Goal: Transaction & Acquisition: Book appointment/travel/reservation

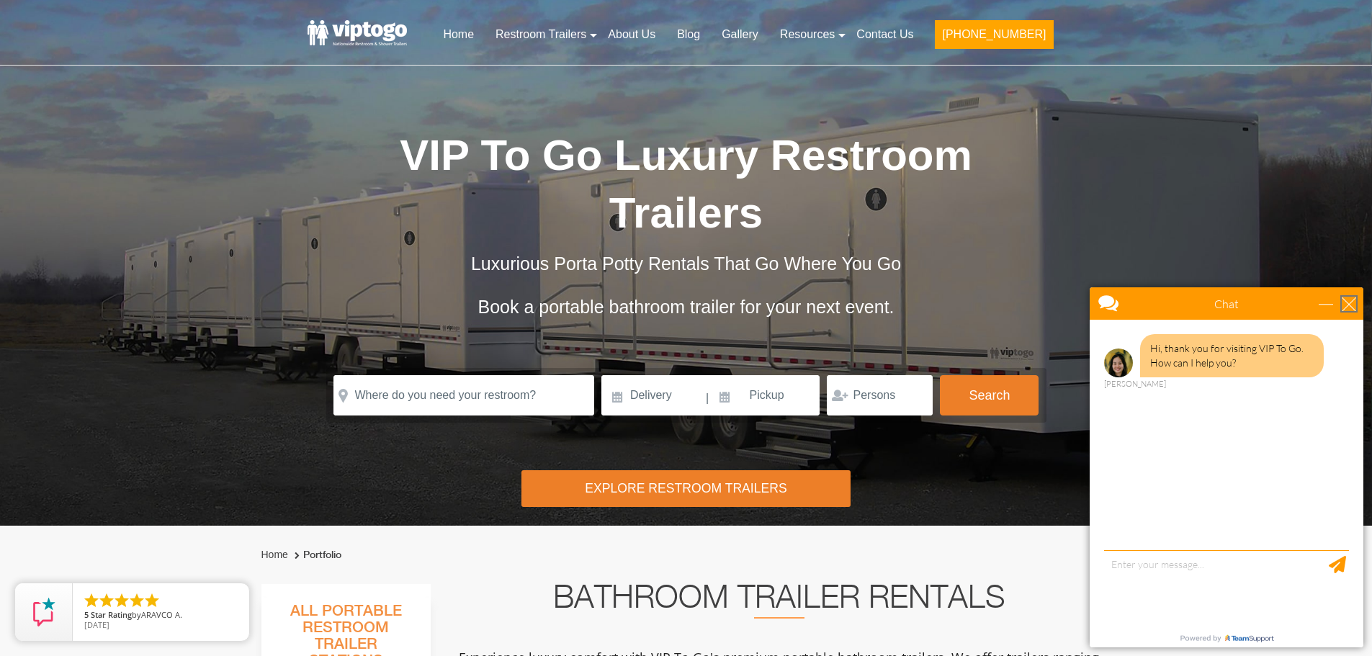
click at [1342, 305] on div "close" at bounding box center [1348, 304] width 14 height 14
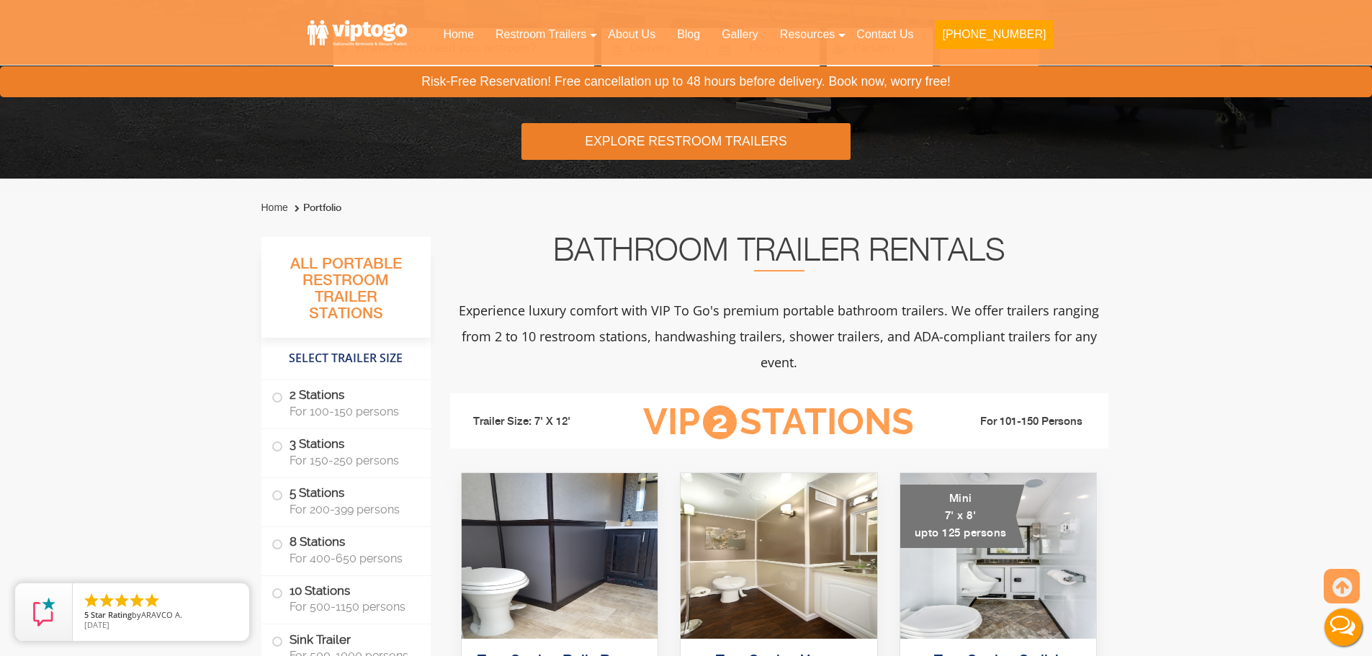
scroll to position [360, 0]
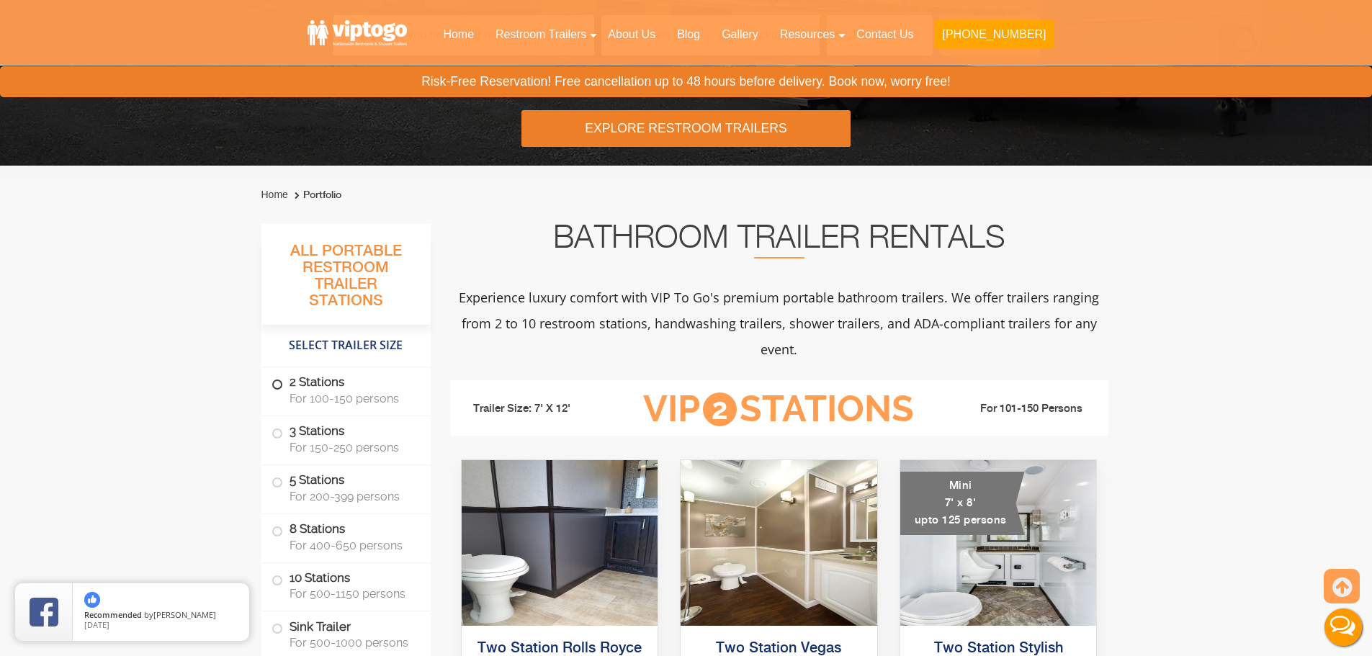
click at [312, 382] on label "2 Stations For 100-150 persons" at bounding box center [345, 389] width 149 height 45
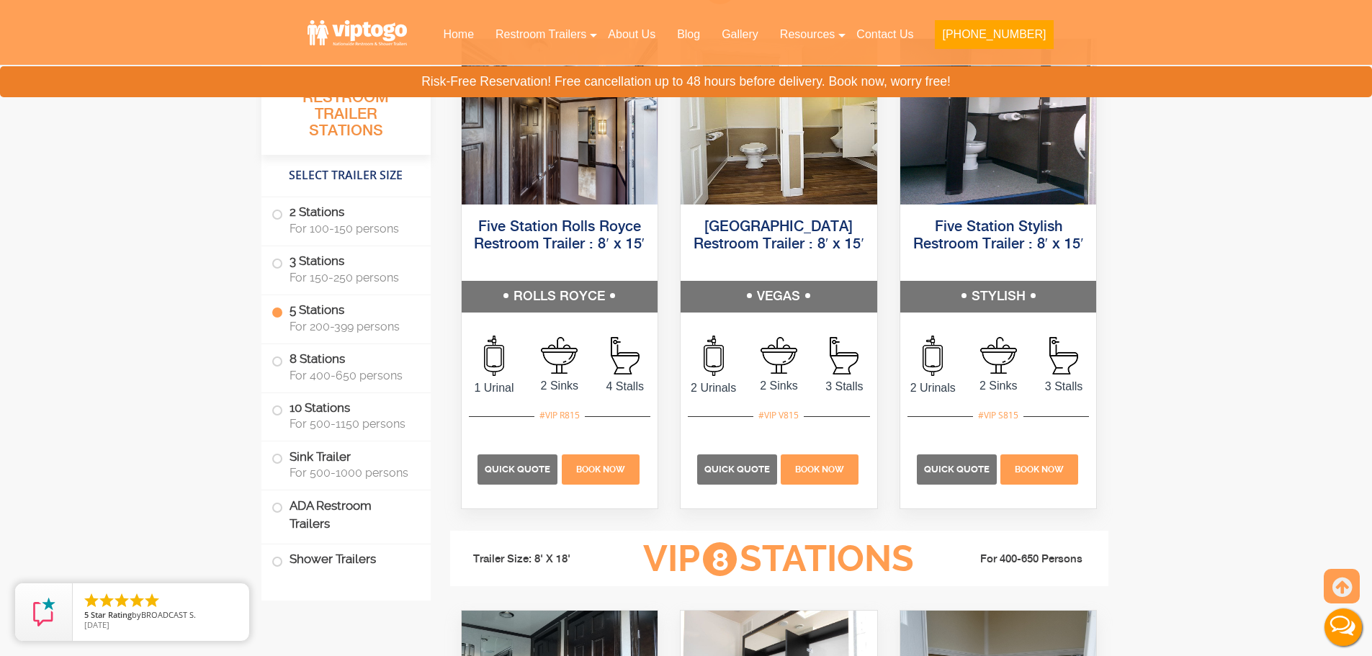
scroll to position [2339, 0]
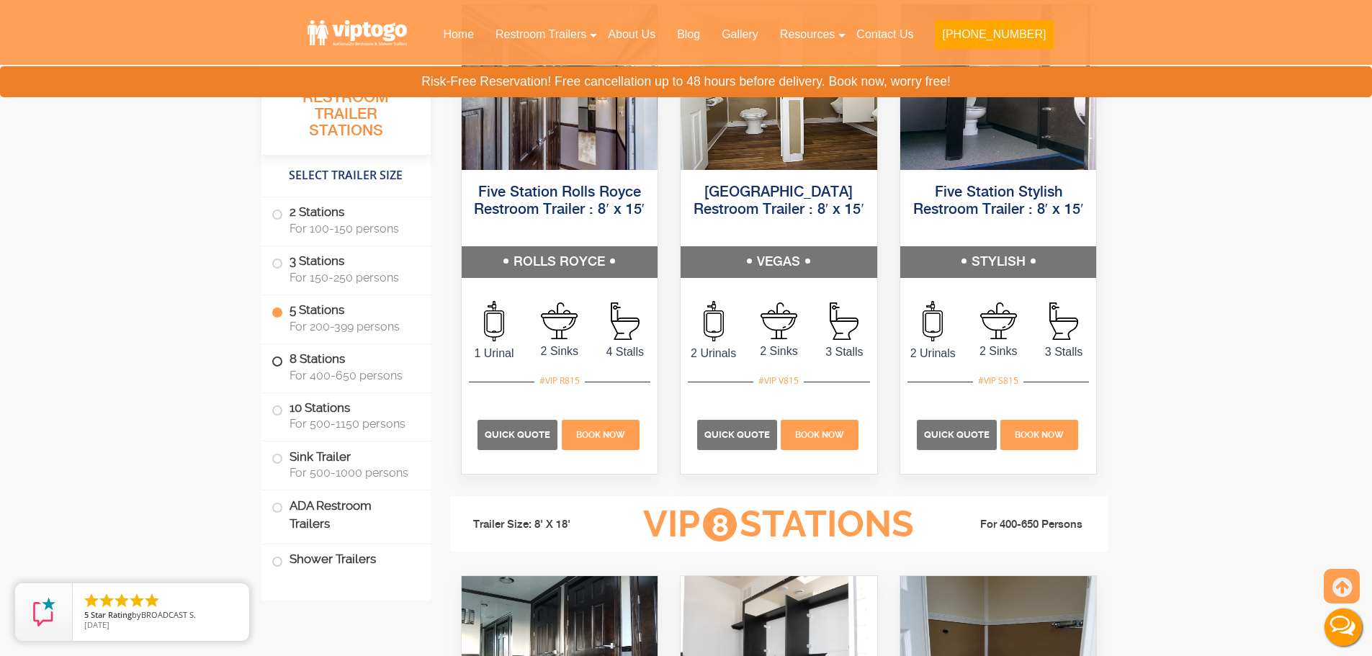
click at [278, 364] on span at bounding box center [277, 362] width 6 height 6
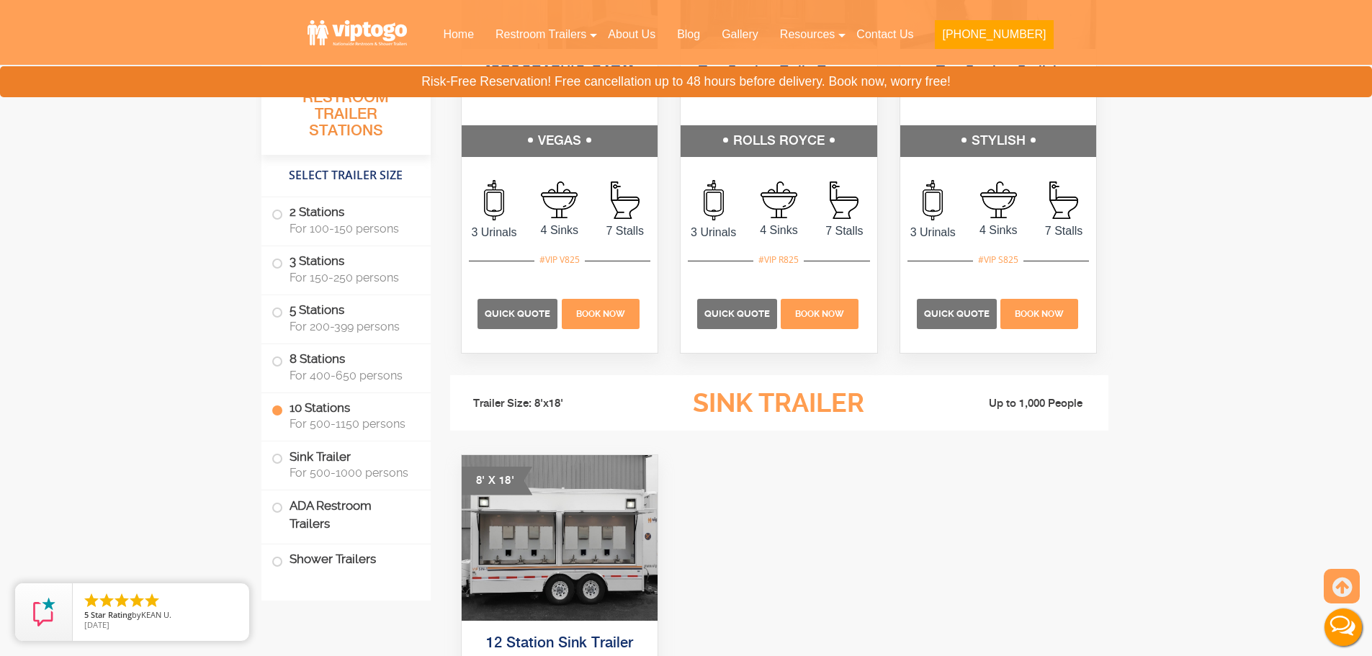
scroll to position [3785, 0]
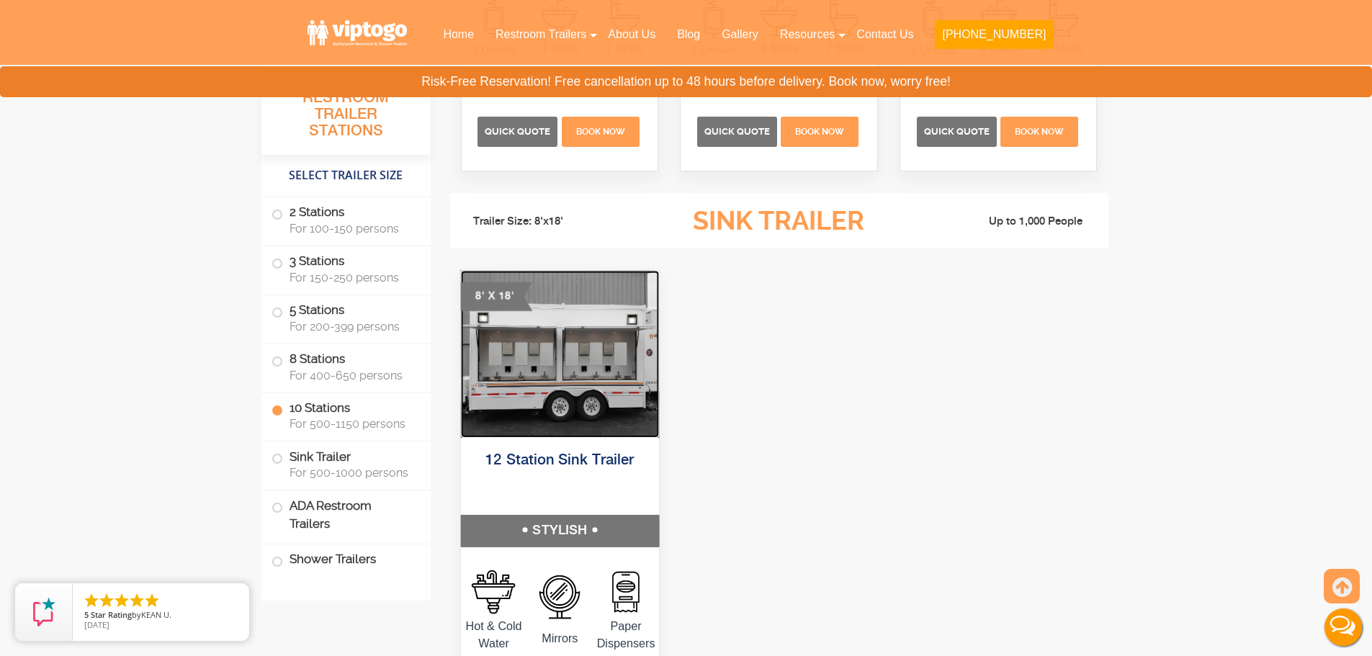
click at [534, 351] on img at bounding box center [559, 353] width 198 height 167
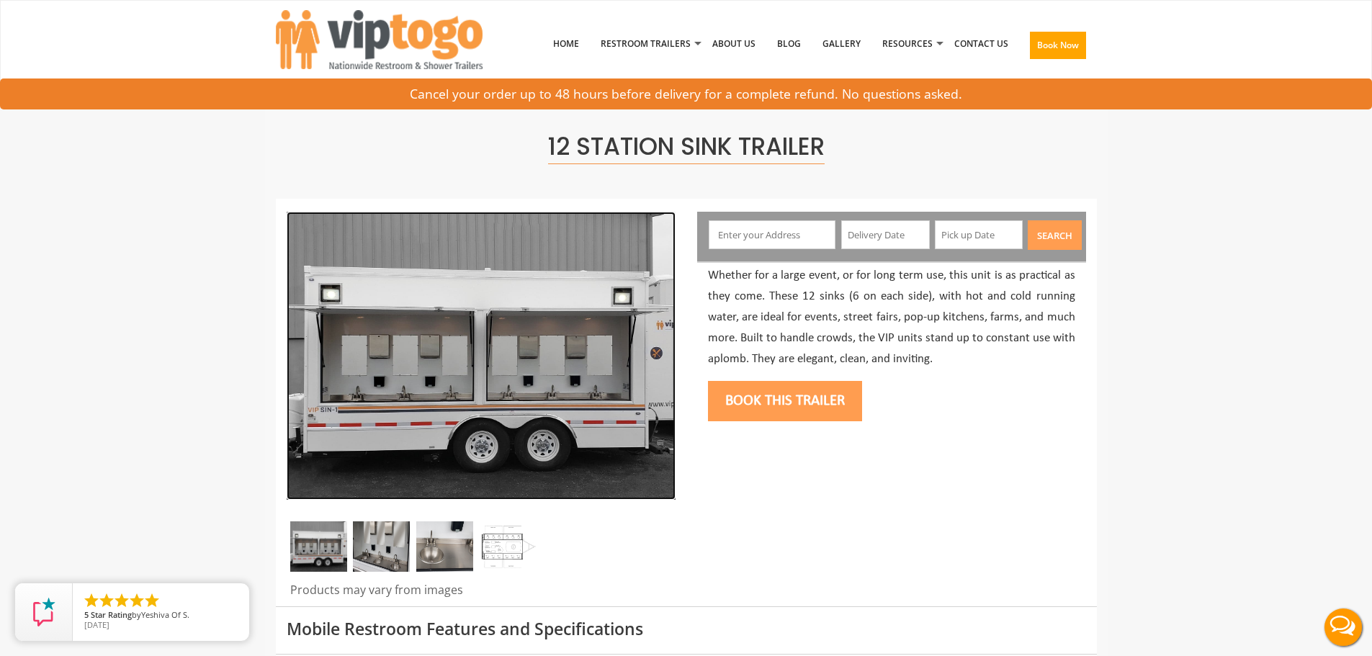
click at [562, 387] on img at bounding box center [481, 356] width 389 height 288
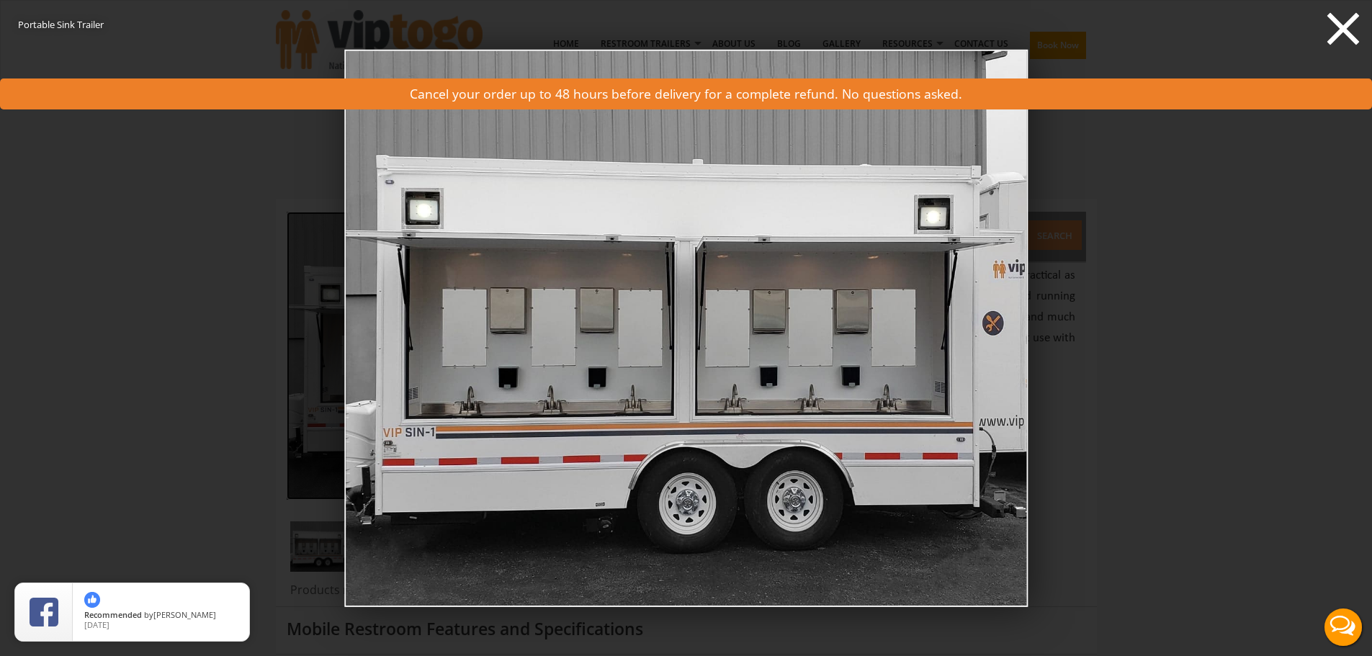
click at [1341, 31] on icon at bounding box center [1343, 29] width 32 height 32
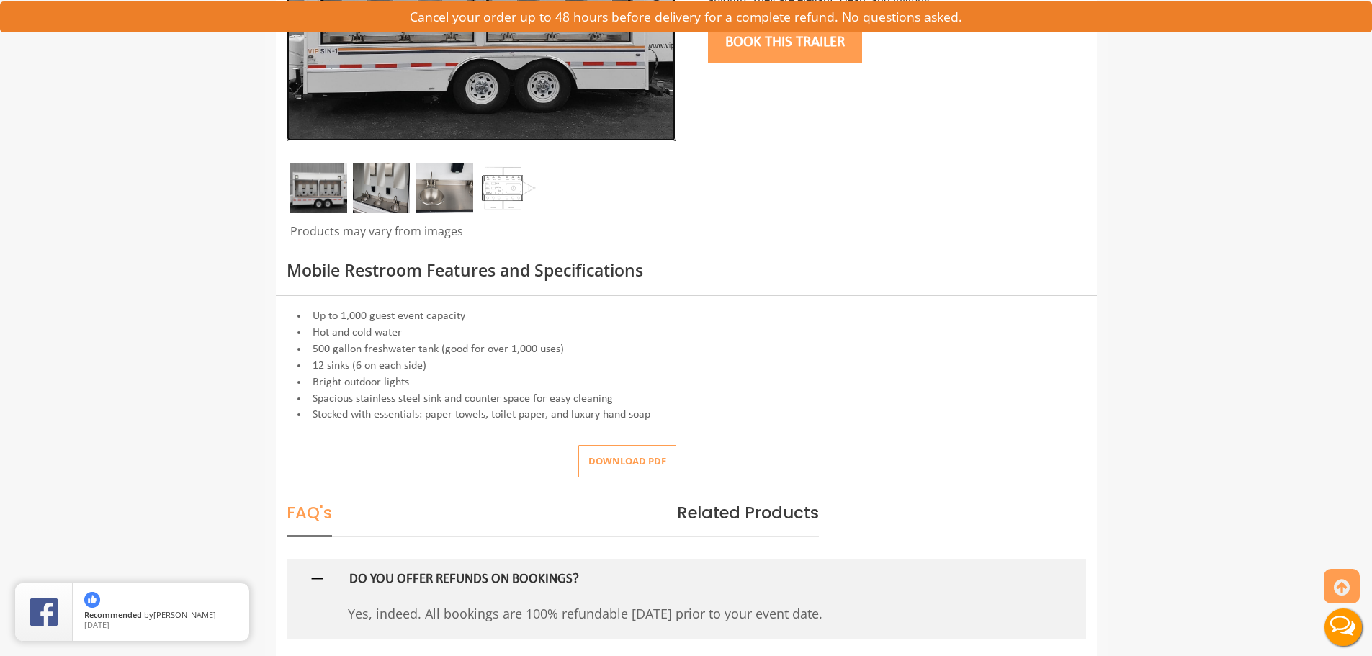
scroll to position [360, 0]
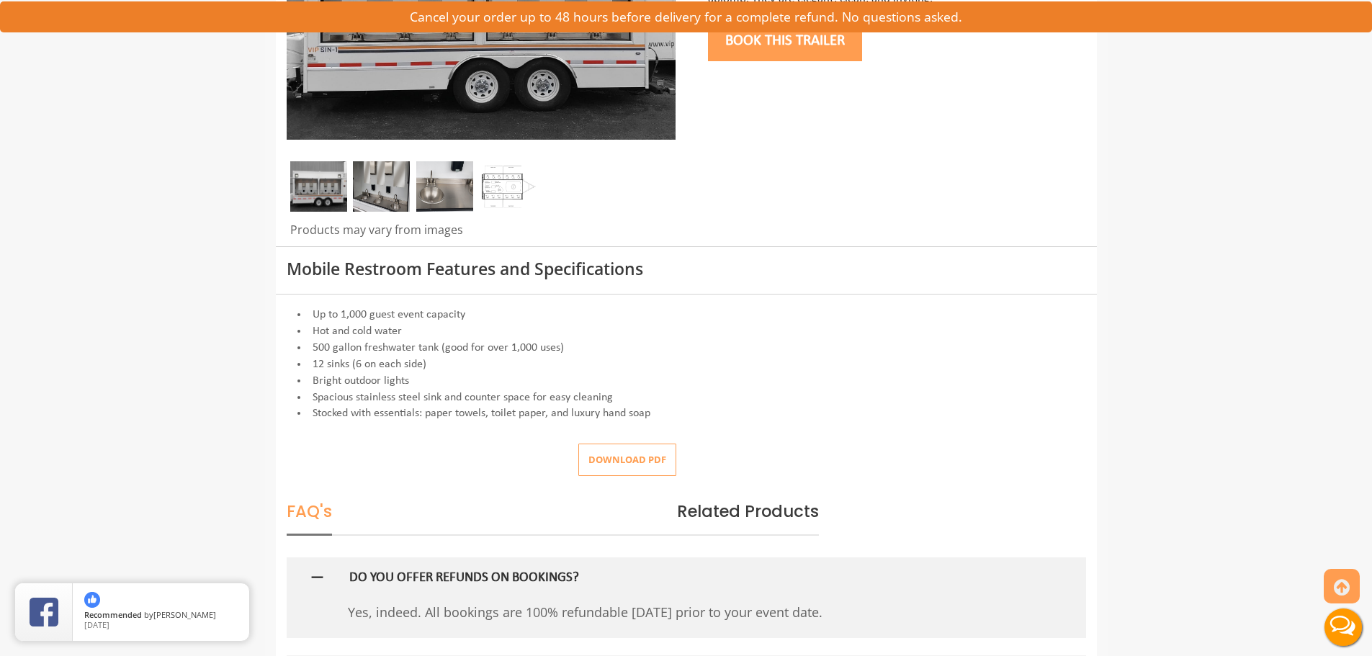
click at [357, 194] on img at bounding box center [381, 186] width 57 height 50
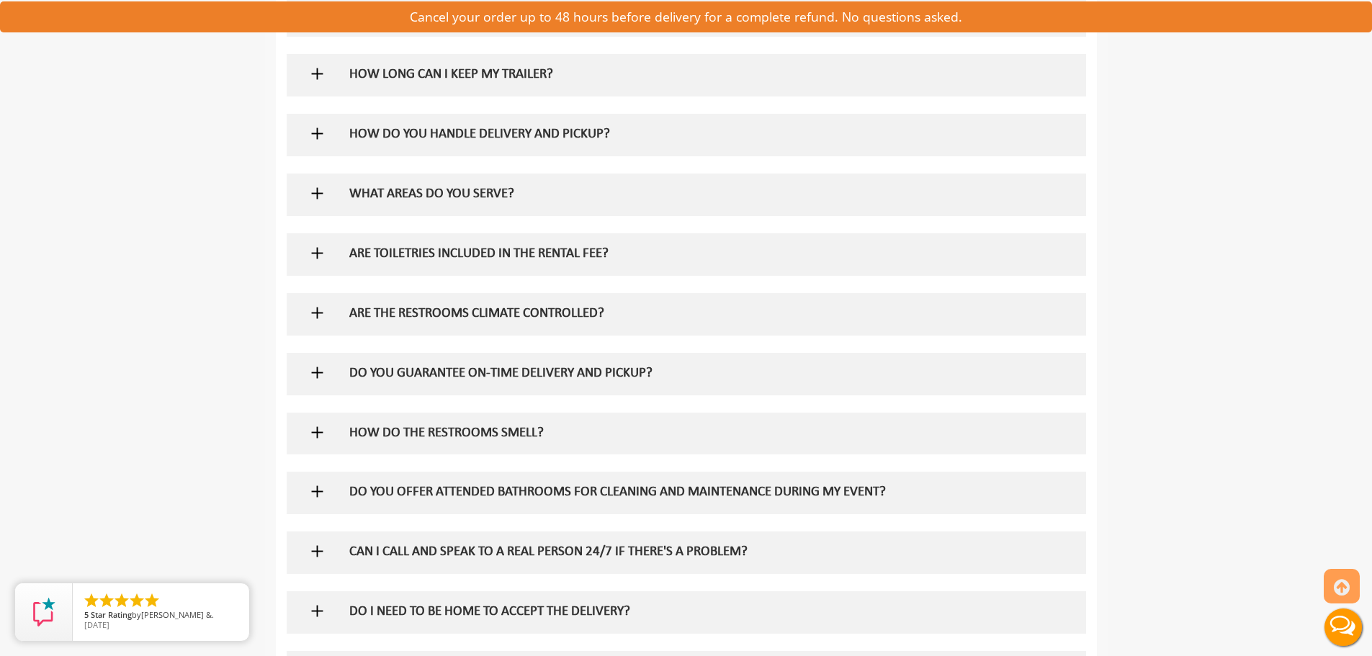
scroll to position [1080, 0]
click at [421, 250] on h5 "ARE TOILETRIES INCLUDED IN THE RENTAL FEE?" at bounding box center [662, 255] width 626 height 15
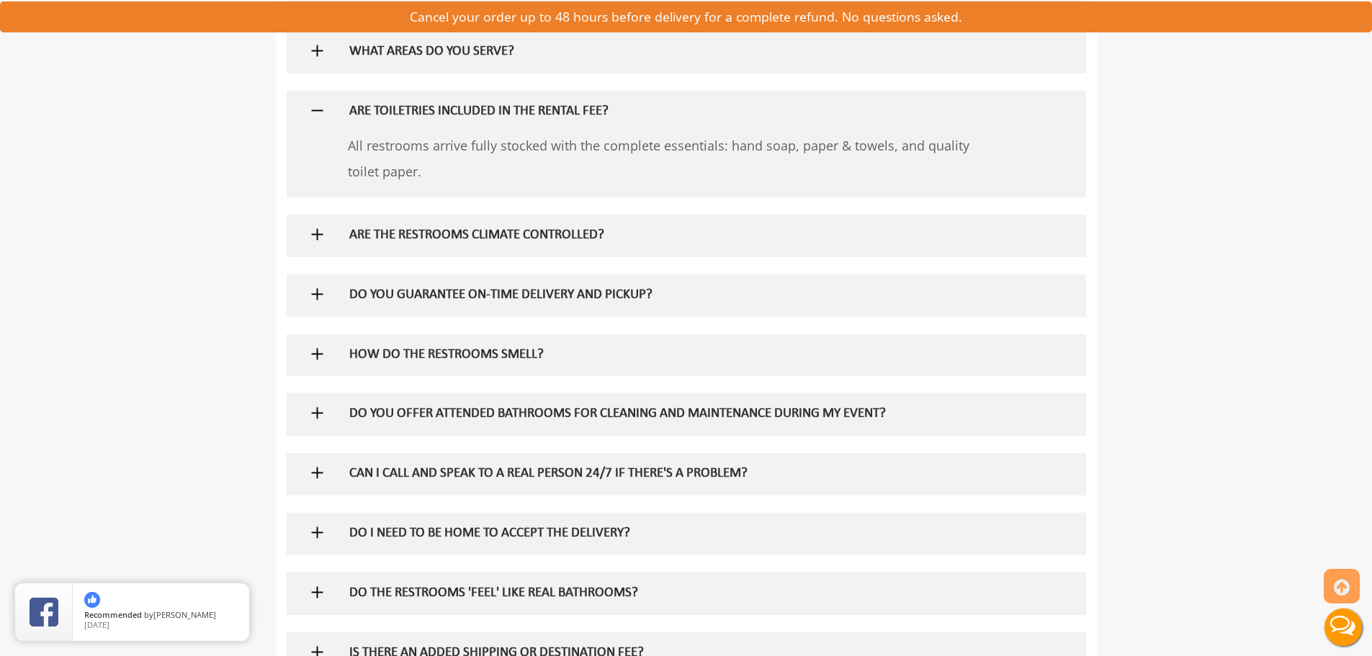
scroll to position [1224, 0]
click at [484, 230] on h5 "ARE THE RESTROOMS CLIMATE CONTROLLED?" at bounding box center [662, 235] width 626 height 15
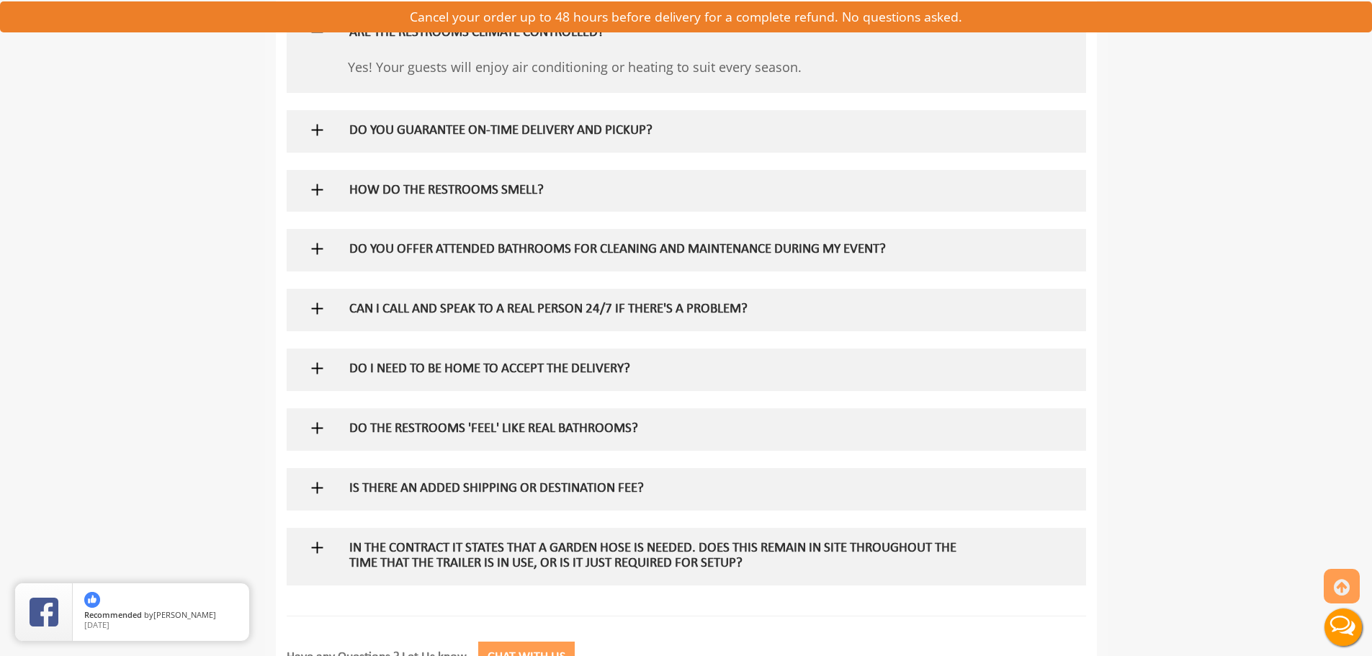
scroll to position [1440, 0]
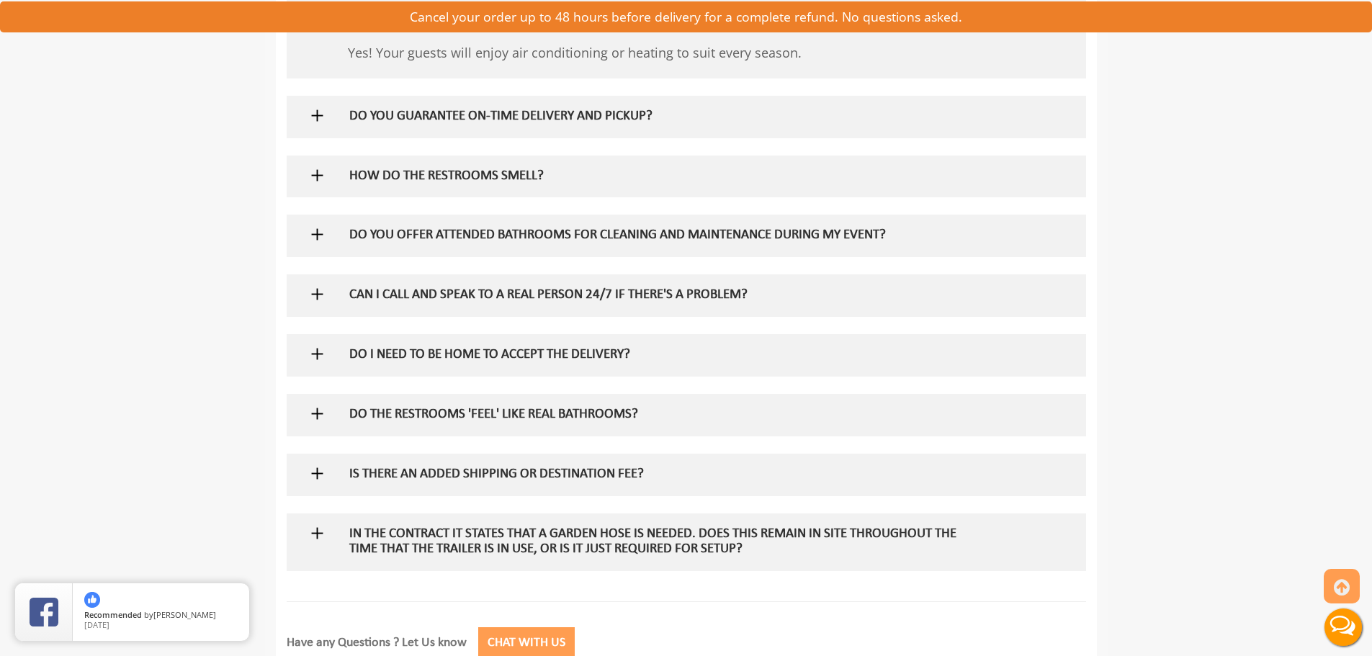
click at [470, 414] on h5 "DO THE RESTROOMS 'FEEL' LIKE REAL BATHROOMS?" at bounding box center [662, 415] width 626 height 15
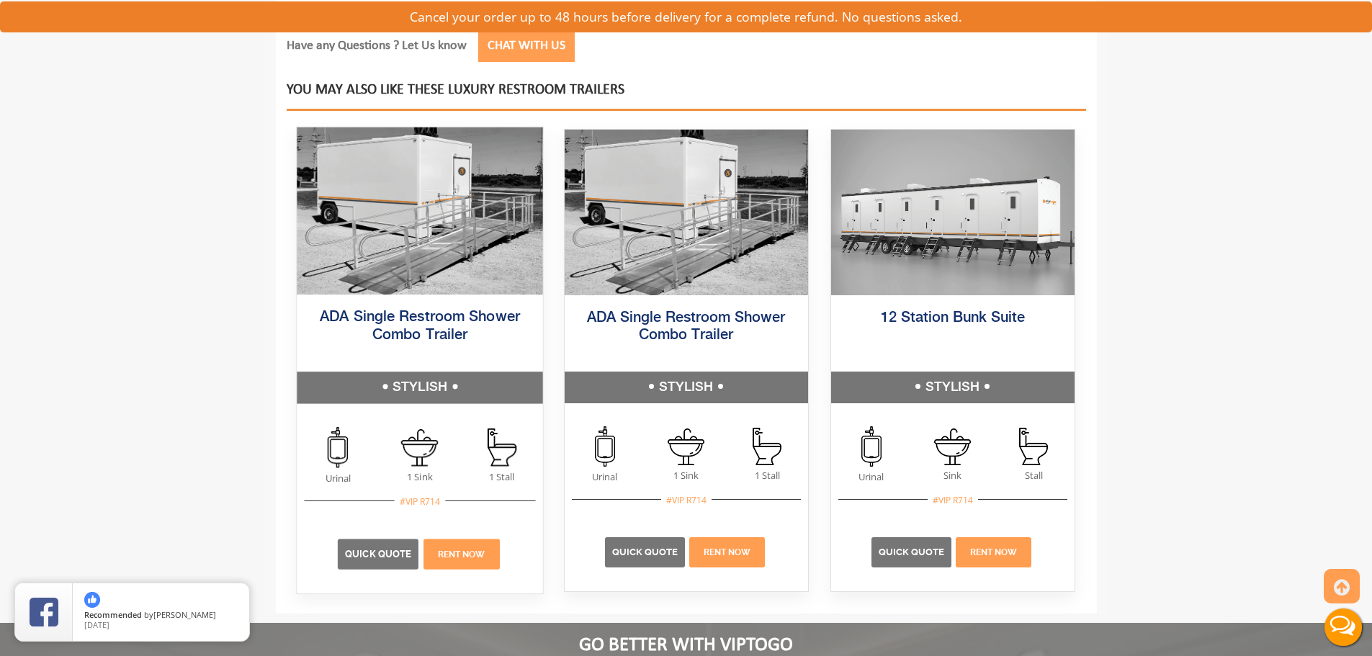
scroll to position [2088, 0]
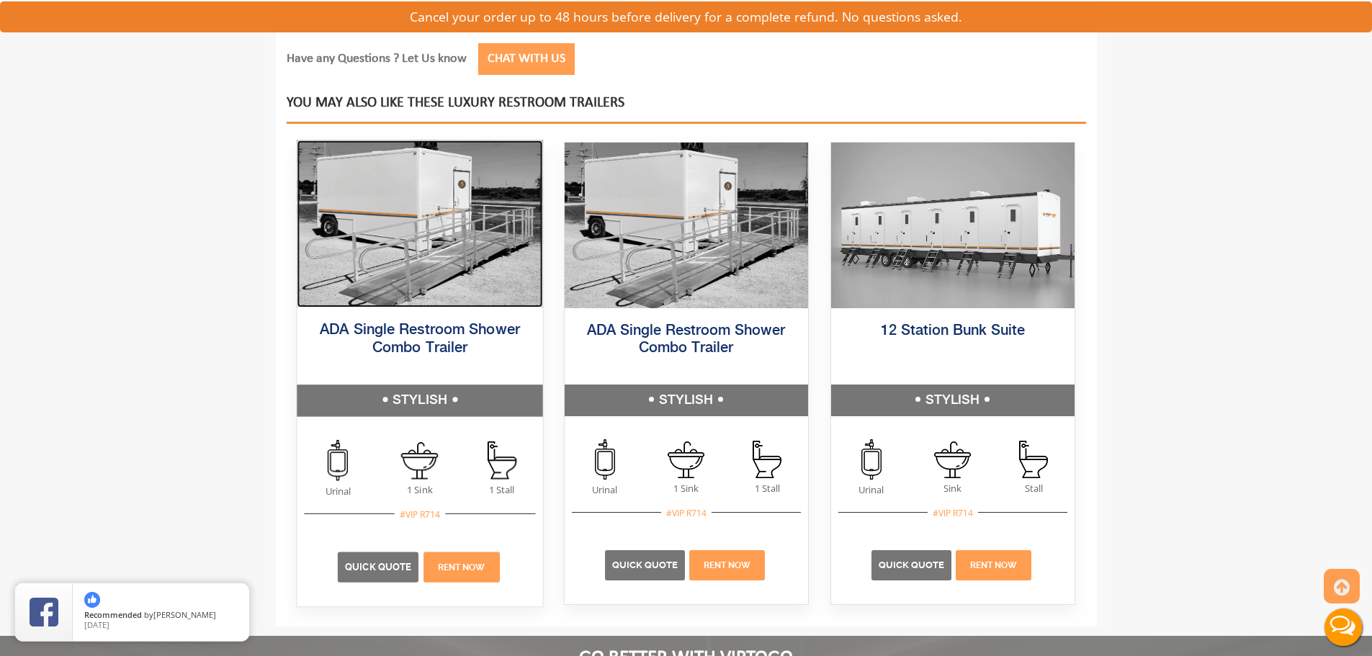
click at [398, 201] on img at bounding box center [420, 223] width 246 height 167
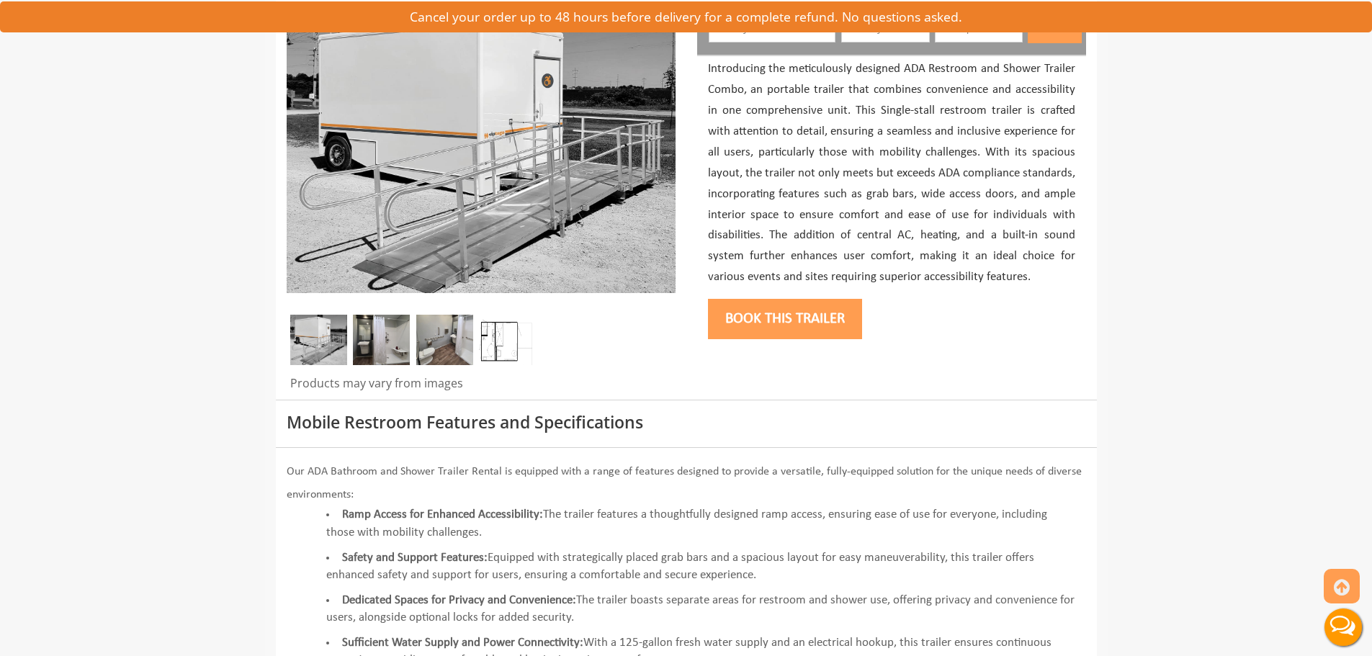
scroll to position [216, 0]
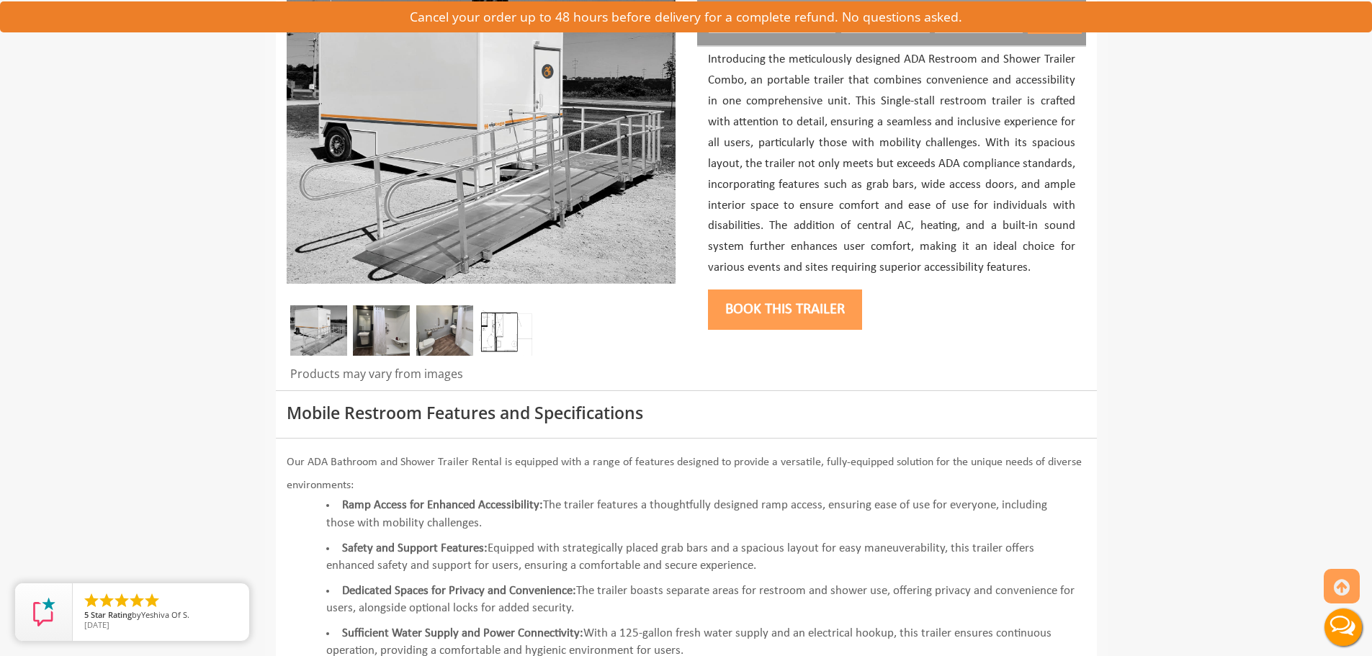
click at [385, 325] on img at bounding box center [381, 330] width 57 height 50
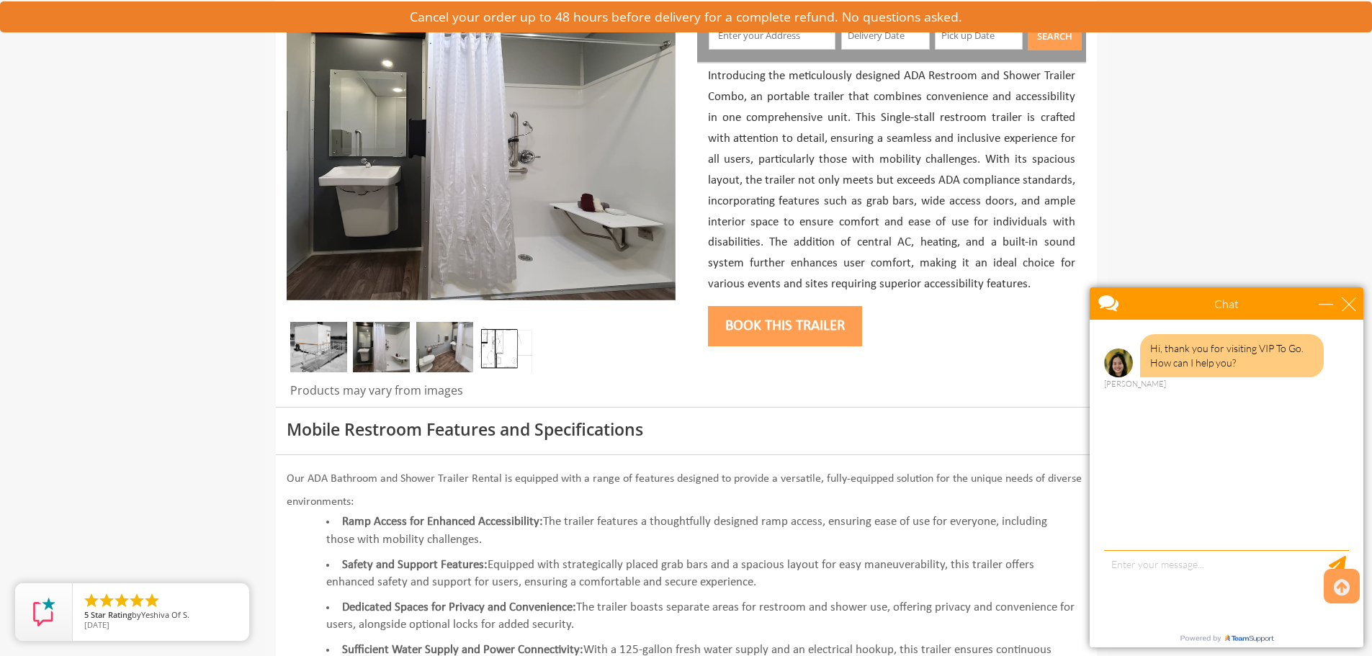
scroll to position [144, 0]
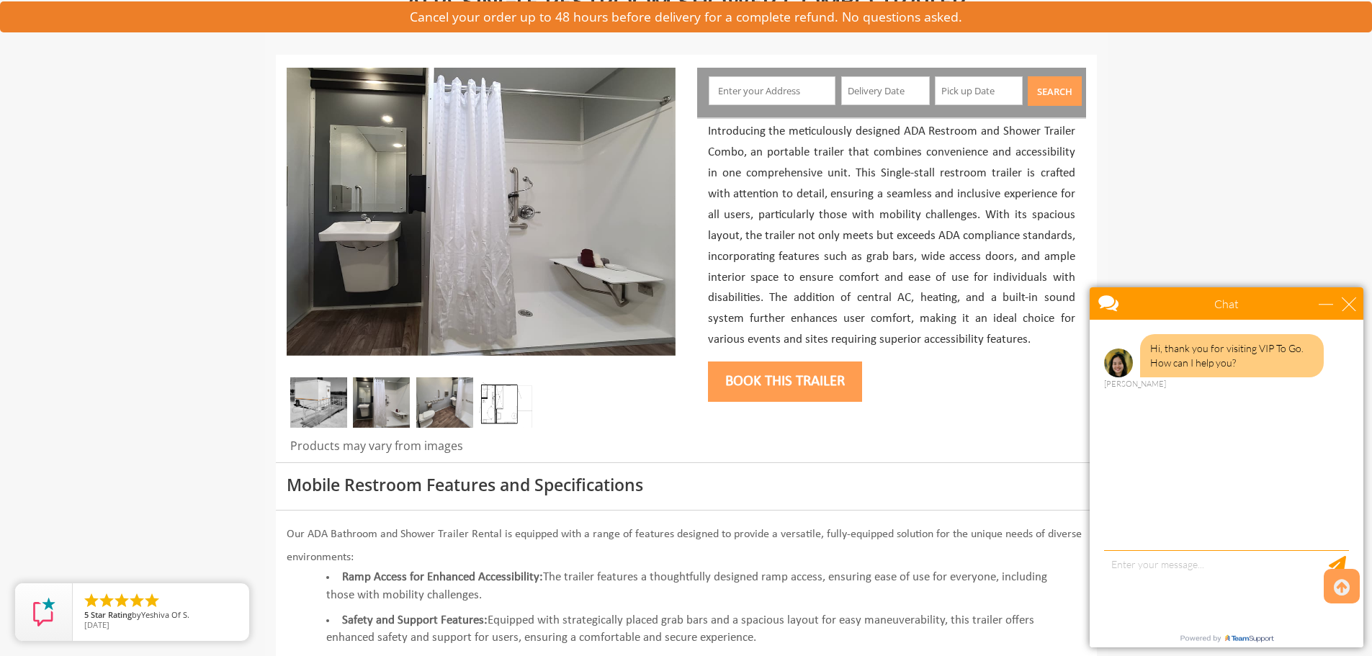
click at [428, 410] on img at bounding box center [444, 402] width 57 height 50
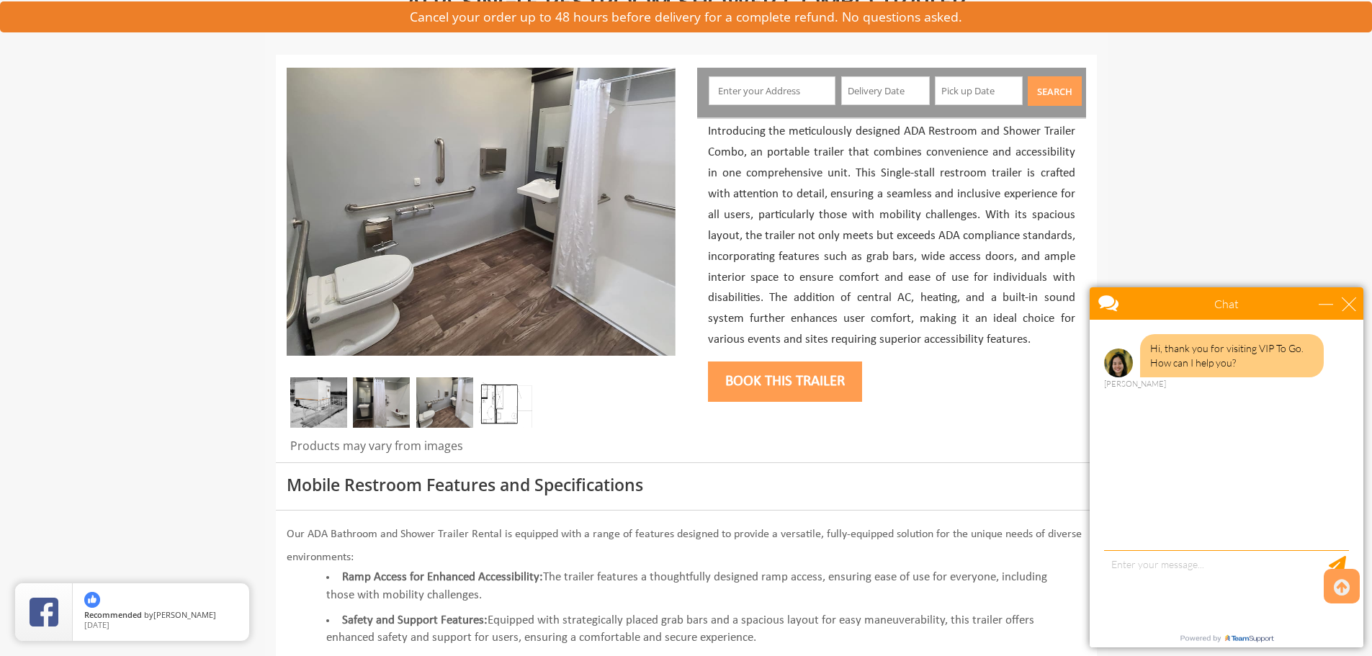
click at [386, 406] on img at bounding box center [381, 402] width 57 height 50
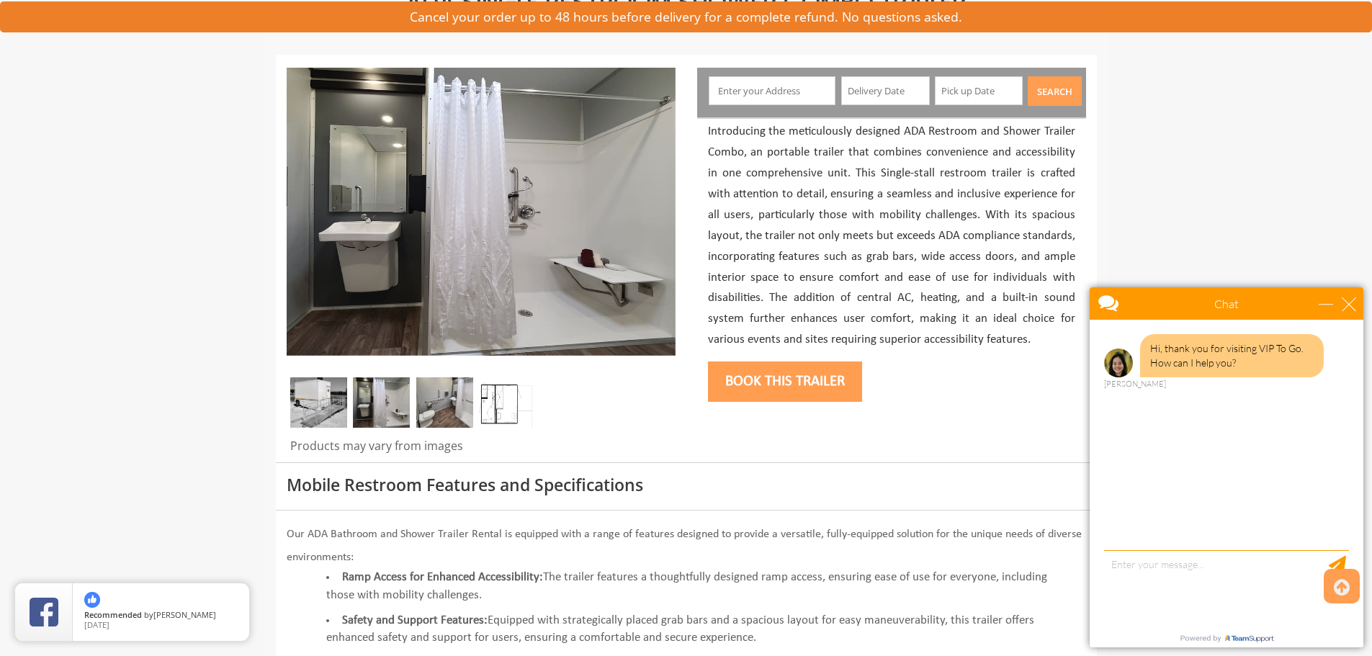
click at [307, 405] on img at bounding box center [318, 402] width 57 height 50
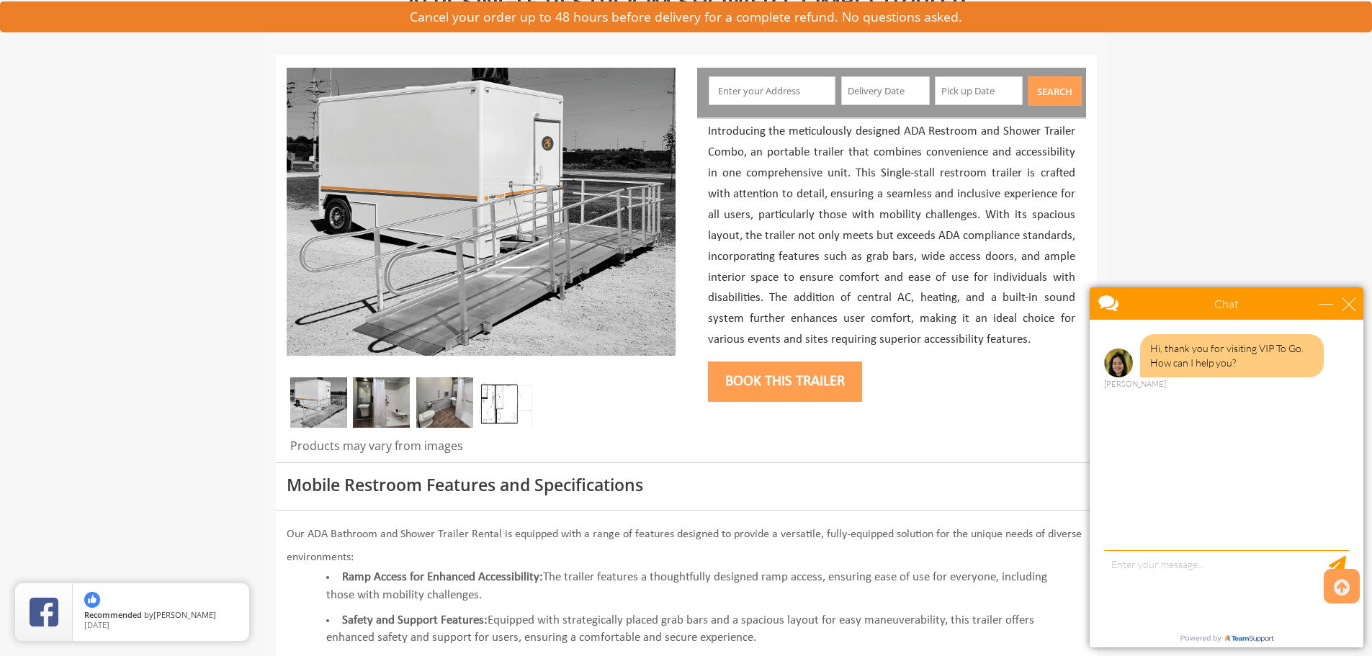
click at [371, 403] on img at bounding box center [381, 402] width 57 height 50
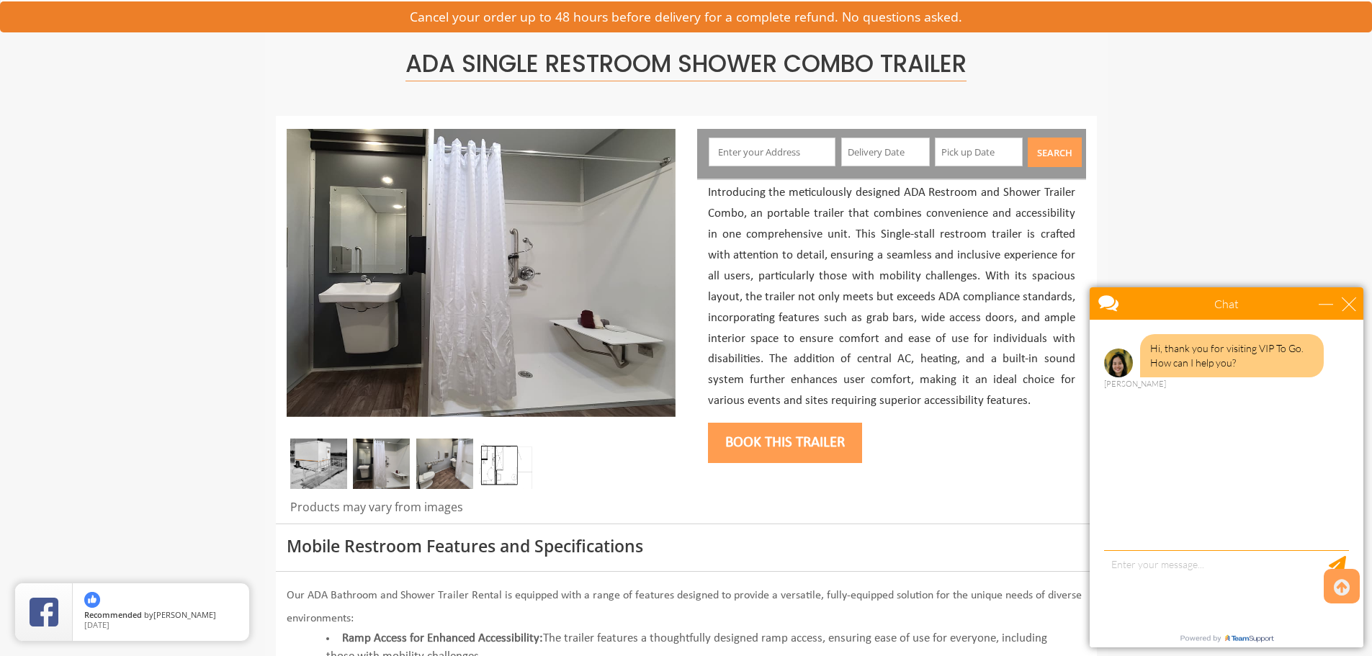
scroll to position [0, 0]
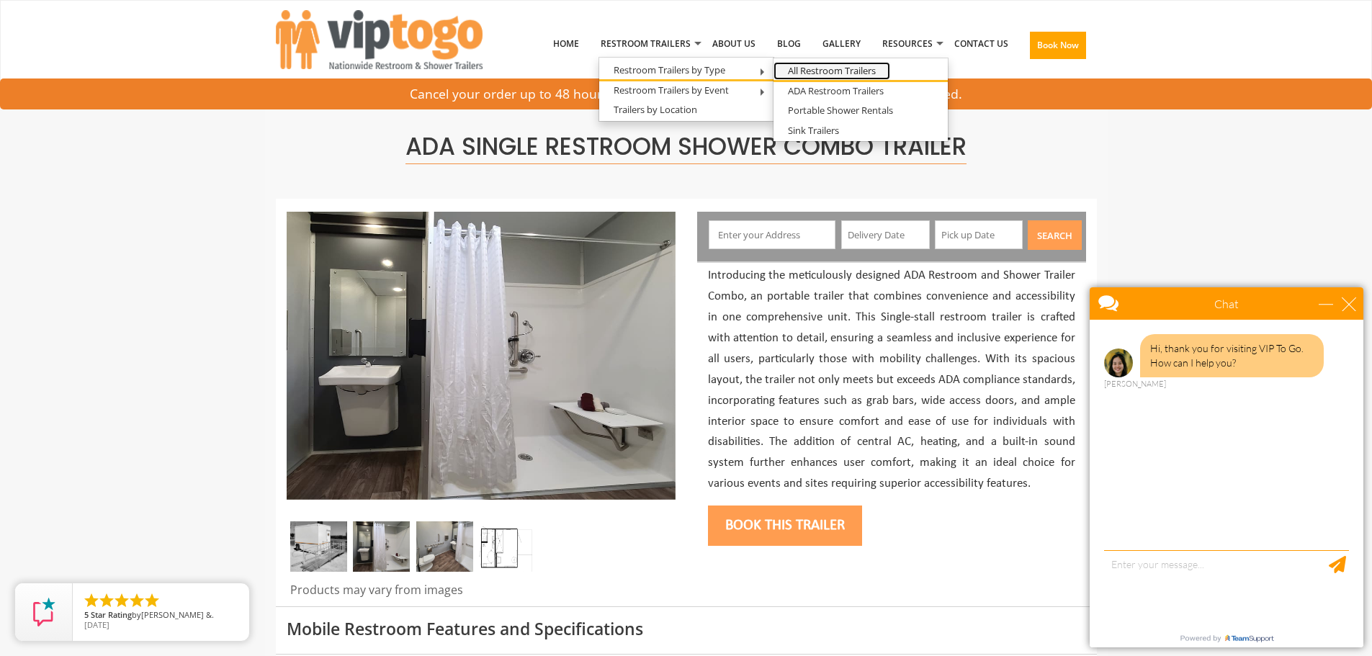
click at [882, 76] on link "All Restroom Trailers" at bounding box center [831, 71] width 117 height 18
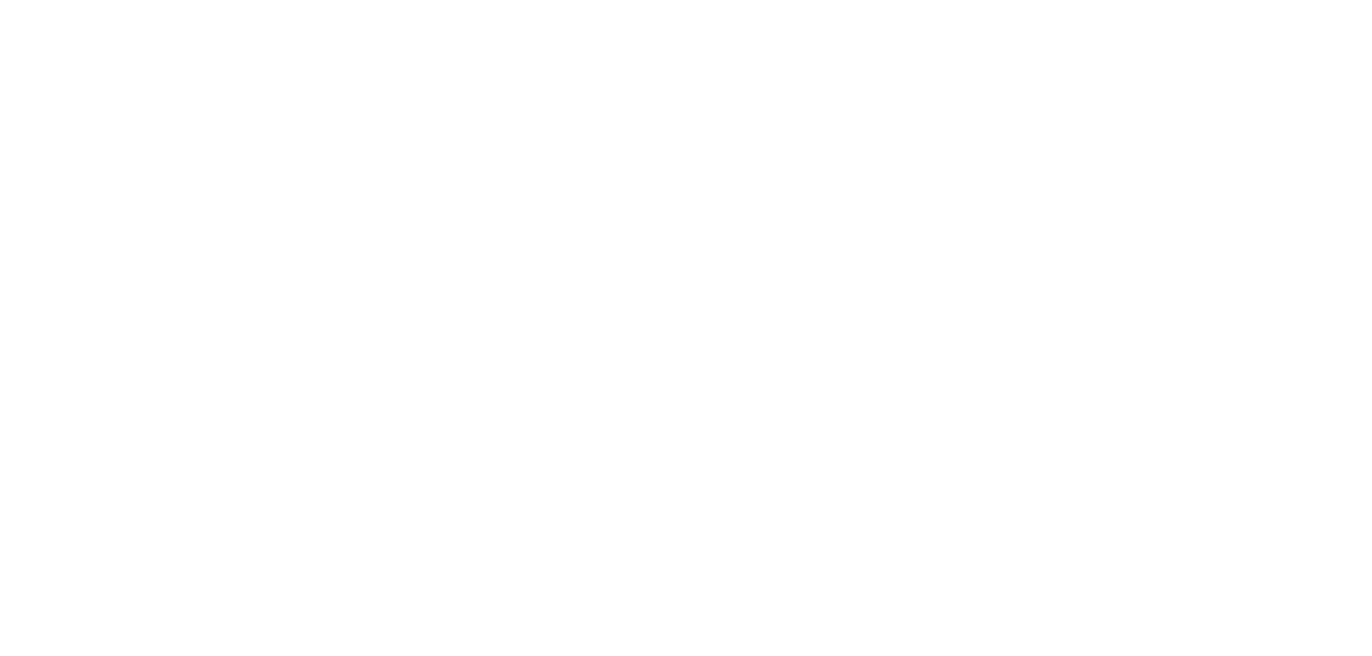
click at [1346, 313] on div "Risk-Free Reservation! Free cancellation up to 48 hours before delivery. Book n…" at bounding box center [686, 191] width 1372 height 382
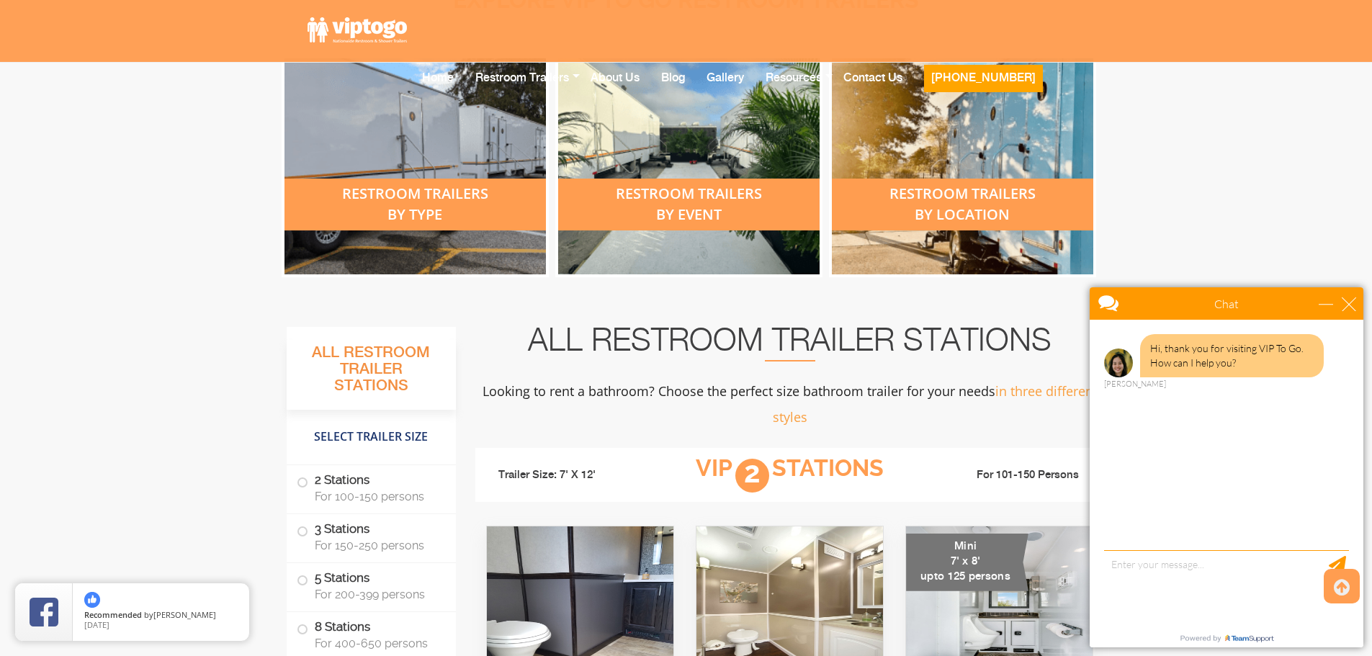
scroll to position [648, 0]
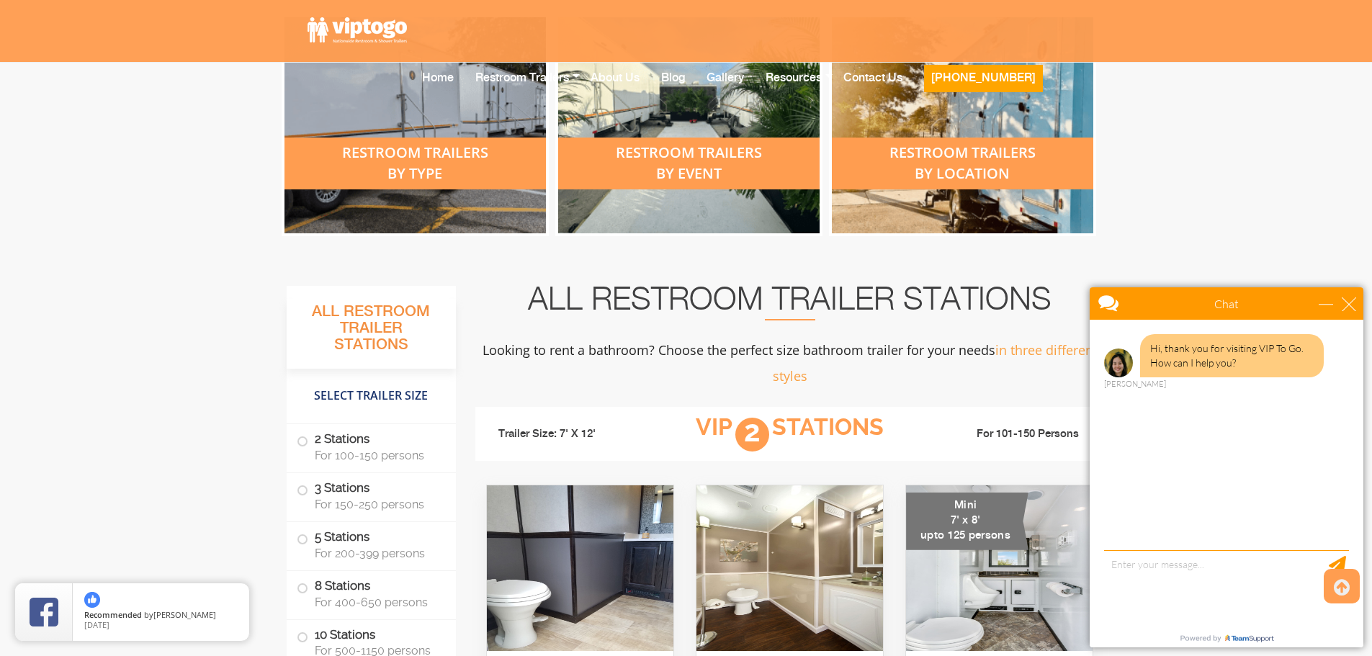
click at [922, 86] on div "restroom trailers by location" at bounding box center [962, 125] width 261 height 216
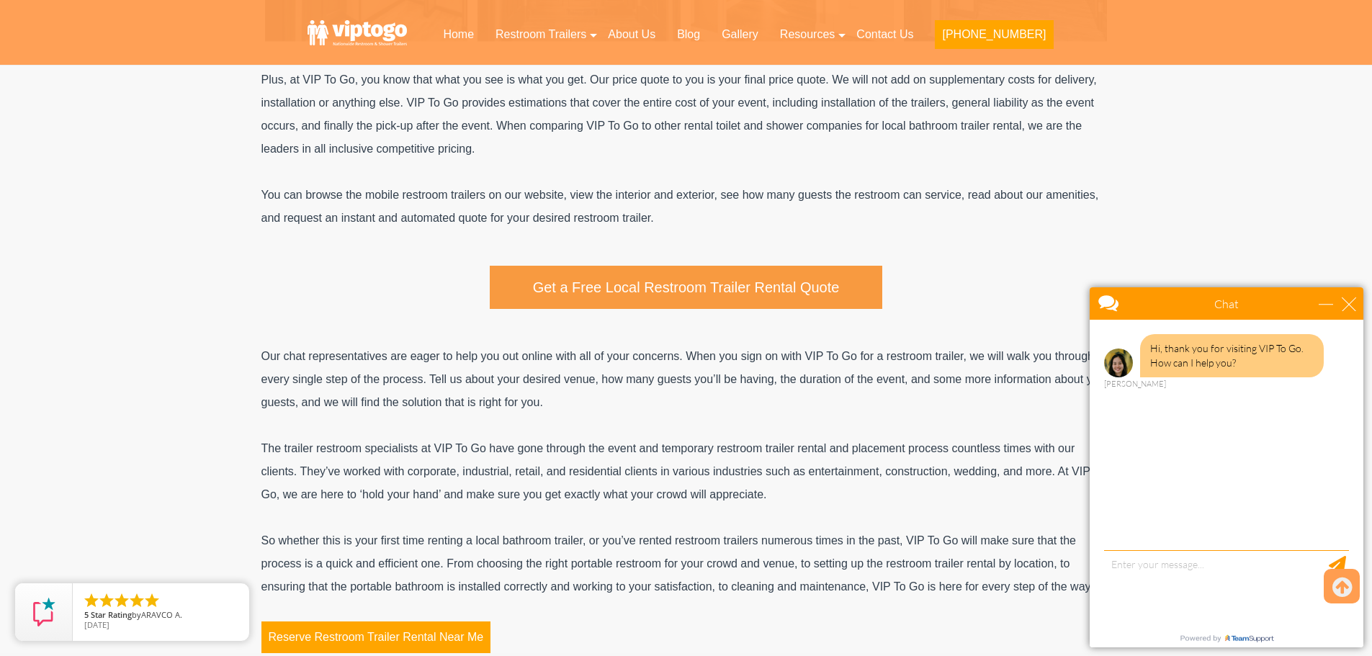
scroll to position [4188, 0]
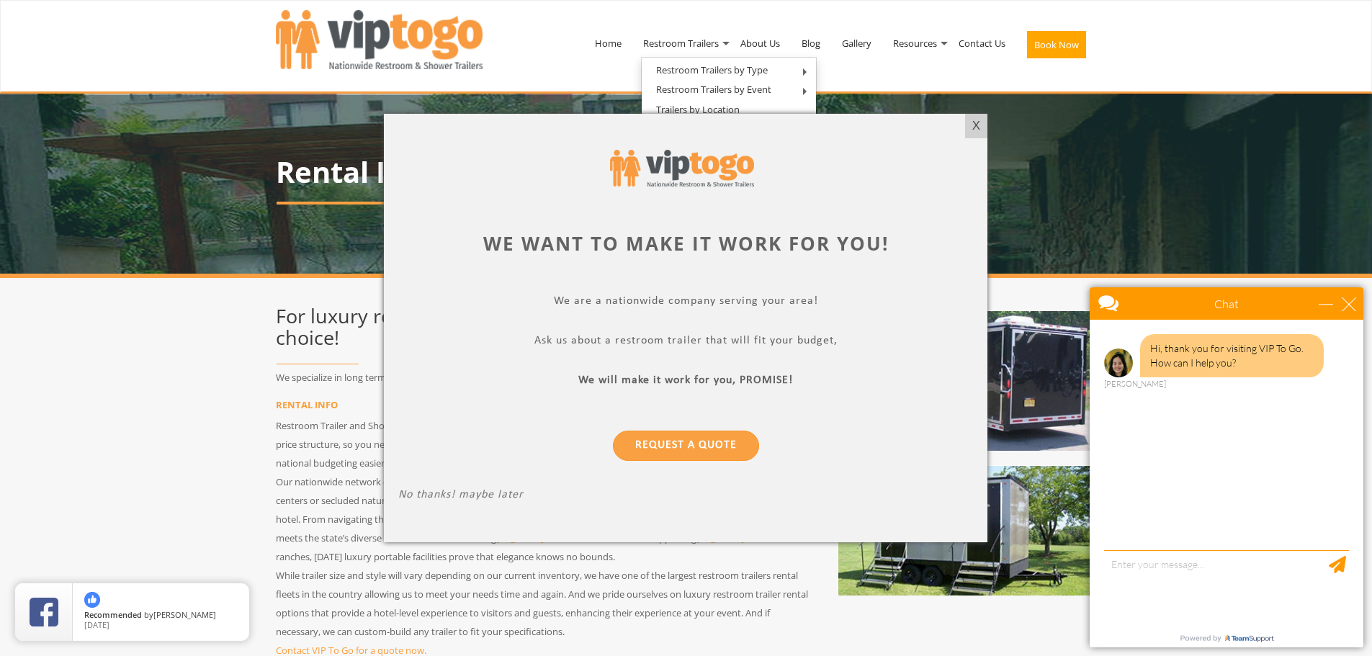
click at [876, 40] on div at bounding box center [686, 328] width 1372 height 656
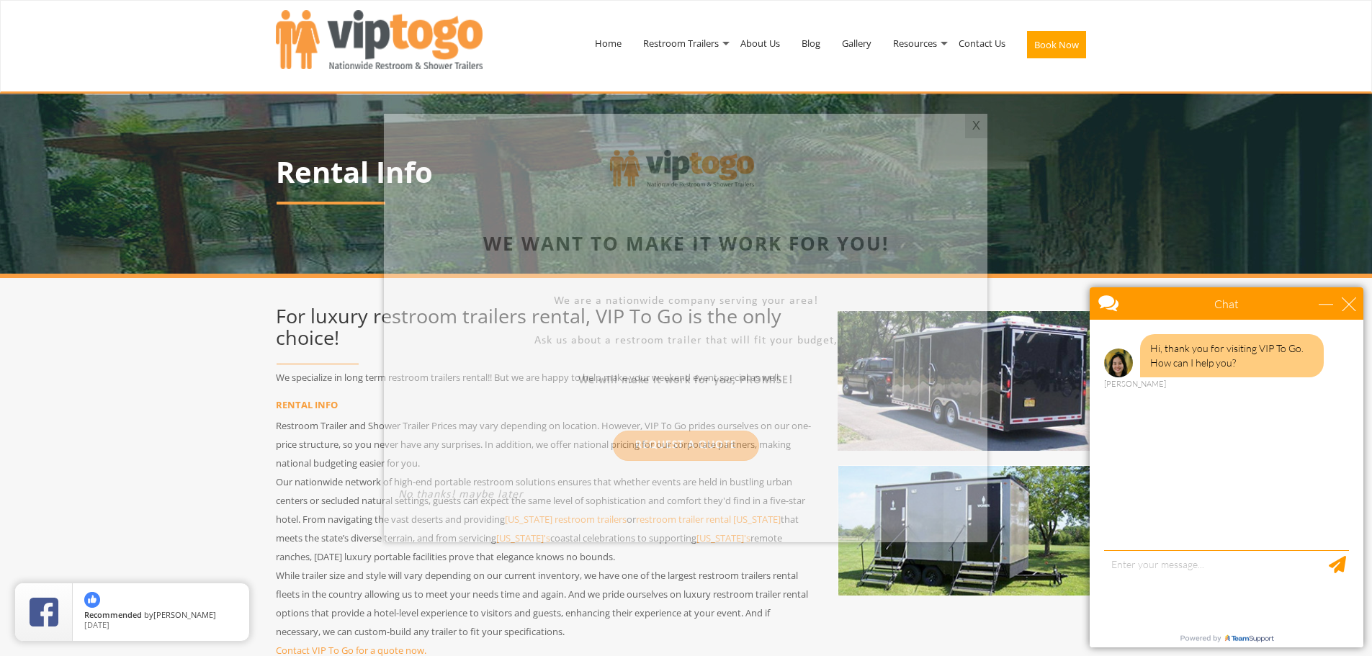
click at [865, 45] on div at bounding box center [686, 328] width 1372 height 656
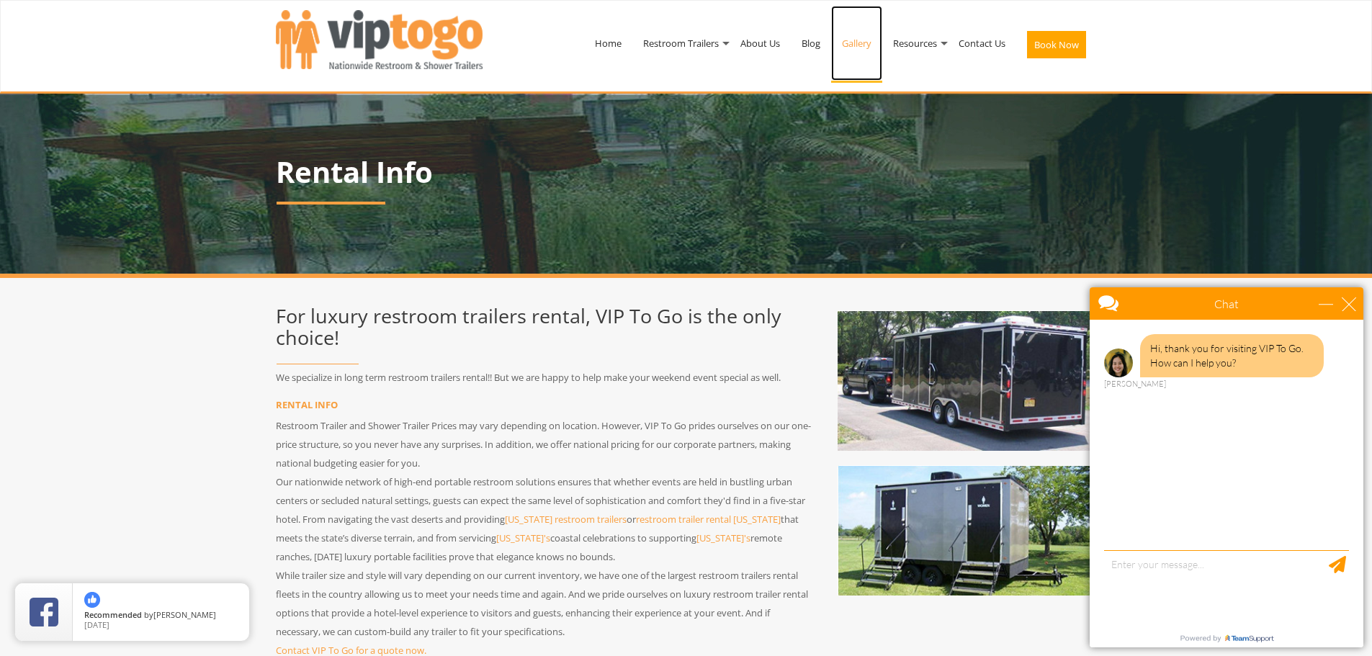
click at [861, 47] on link "Gallery" at bounding box center [856, 43] width 51 height 75
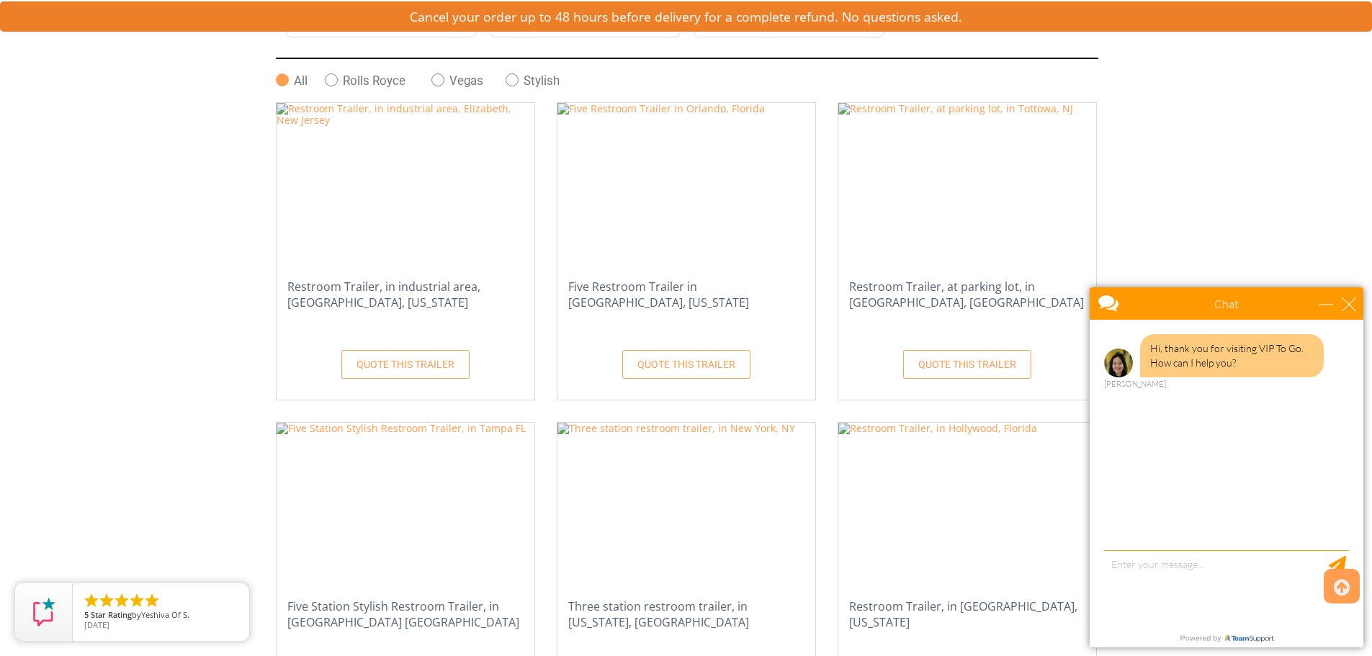
scroll to position [432, 0]
click at [433, 376] on link "QUOTE THIS TRAILER" at bounding box center [405, 362] width 128 height 29
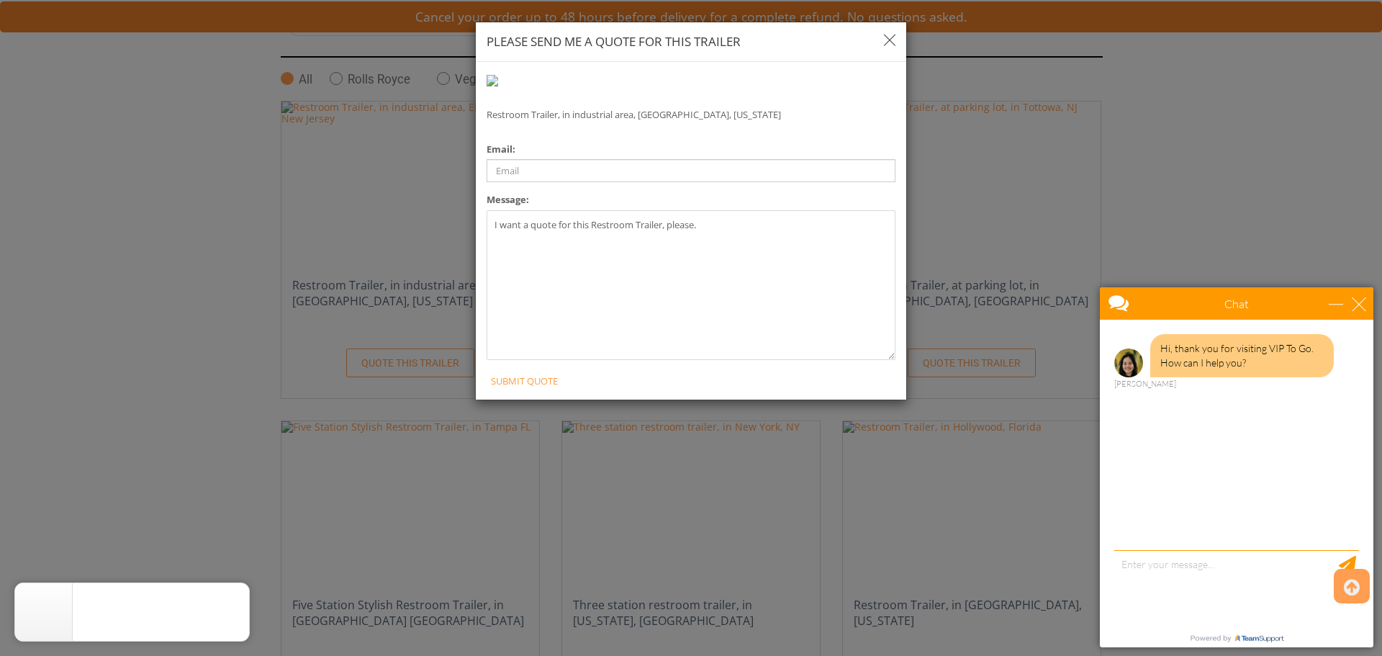
click at [886, 39] on img "button" at bounding box center [890, 40] width 12 height 12
